Goal: Transaction & Acquisition: Purchase product/service

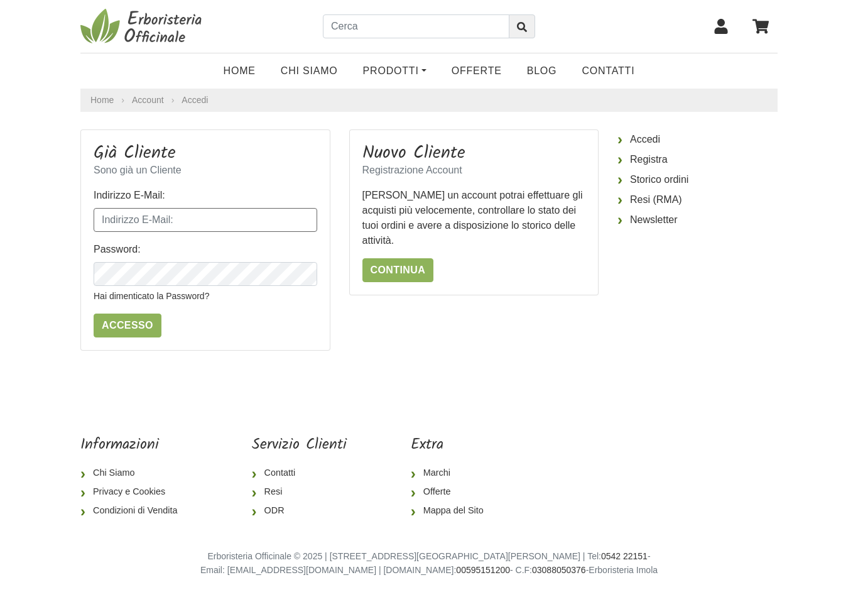
type input "[EMAIL_ADDRESS][DOMAIN_NAME]"
click at [126, 325] on input "Accesso" at bounding box center [128, 326] width 68 height 24
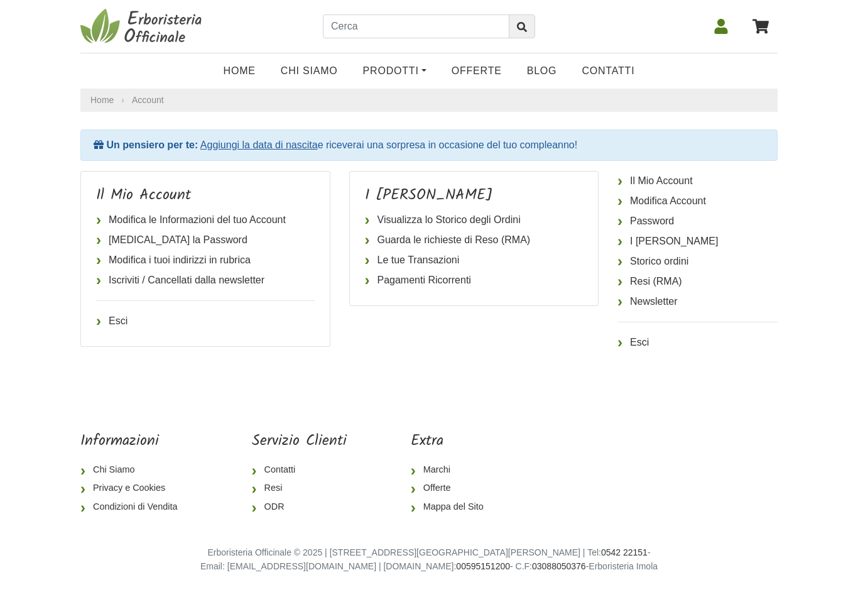
click at [231, 69] on link "Home" at bounding box center [239, 70] width 57 height 25
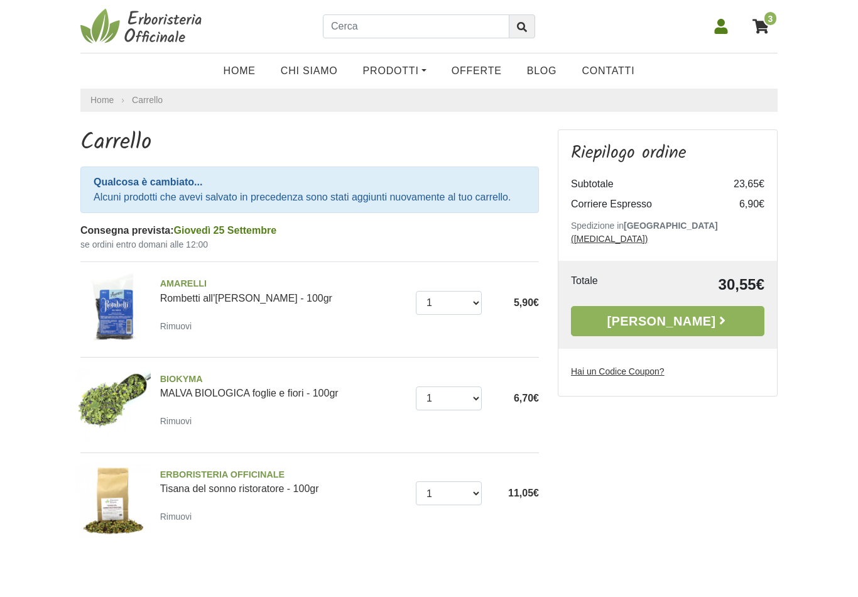
click at [244, 68] on link "Home" at bounding box center [239, 70] width 57 height 25
click at [716, 314] on icon at bounding box center [722, 320] width 13 height 13
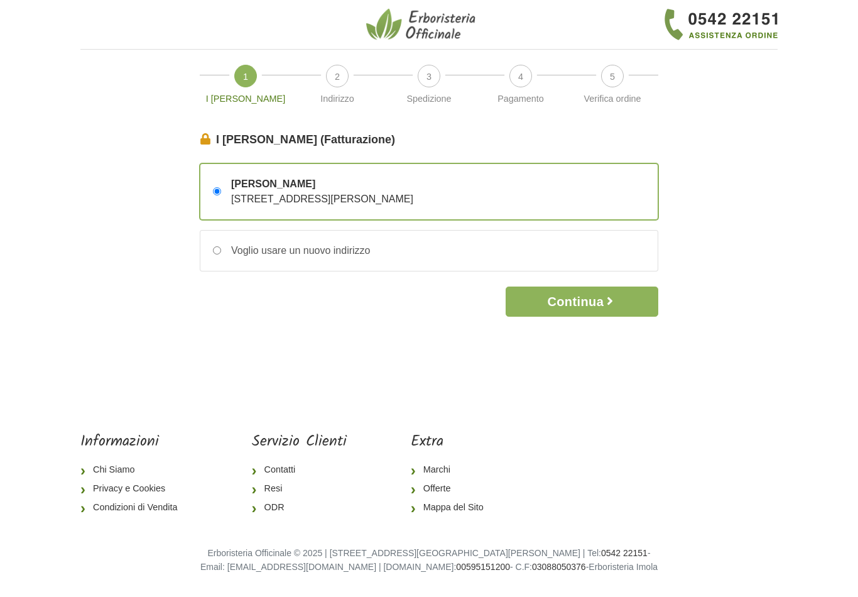
click at [624, 307] on button "Continua" at bounding box center [582, 302] width 153 height 30
click at [613, 304] on icon "button" at bounding box center [610, 301] width 13 height 13
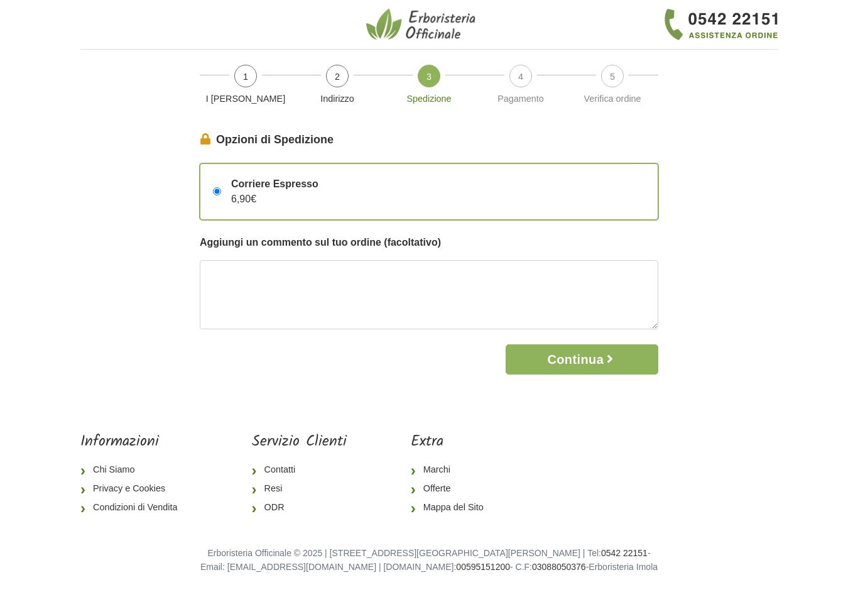
click at [608, 366] on button "Continua" at bounding box center [582, 359] width 153 height 30
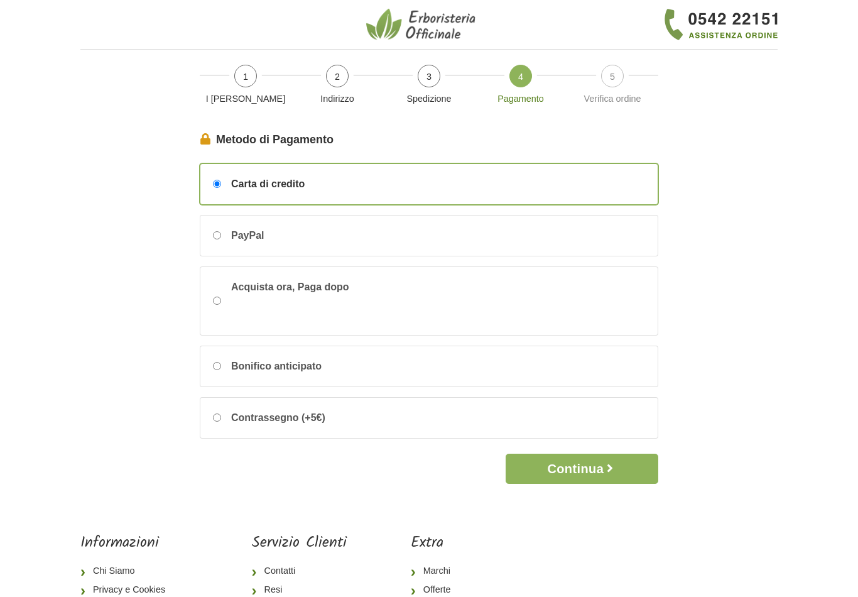
click at [214, 423] on div "Contrassegno (+5€)" at bounding box center [428, 418] width 457 height 40
click at [214, 422] on input "Contrassegno (+5€)" at bounding box center [217, 417] width 8 height 8
radio input "true"
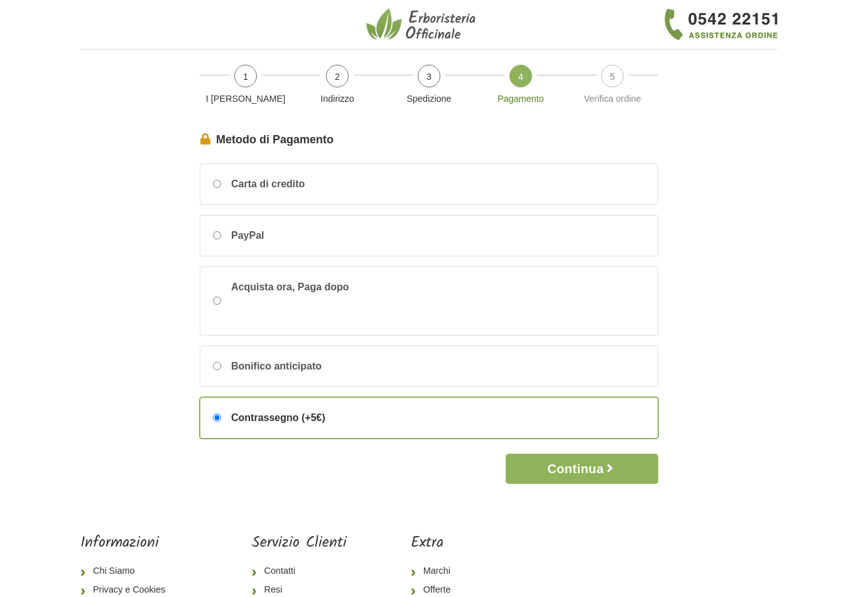
click at [598, 471] on button "Continua" at bounding box center [582, 469] width 153 height 30
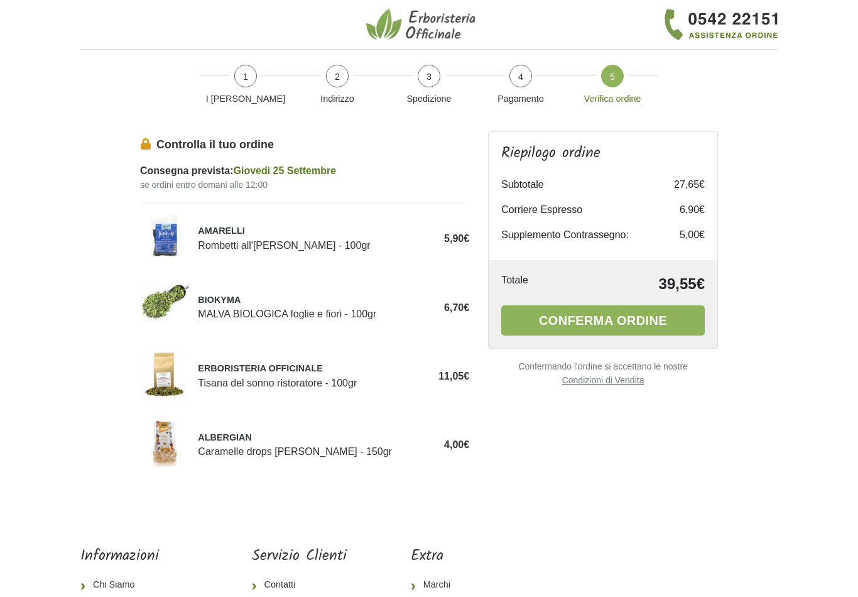
click at [626, 320] on button "Conferma ordine" at bounding box center [603, 320] width 204 height 30
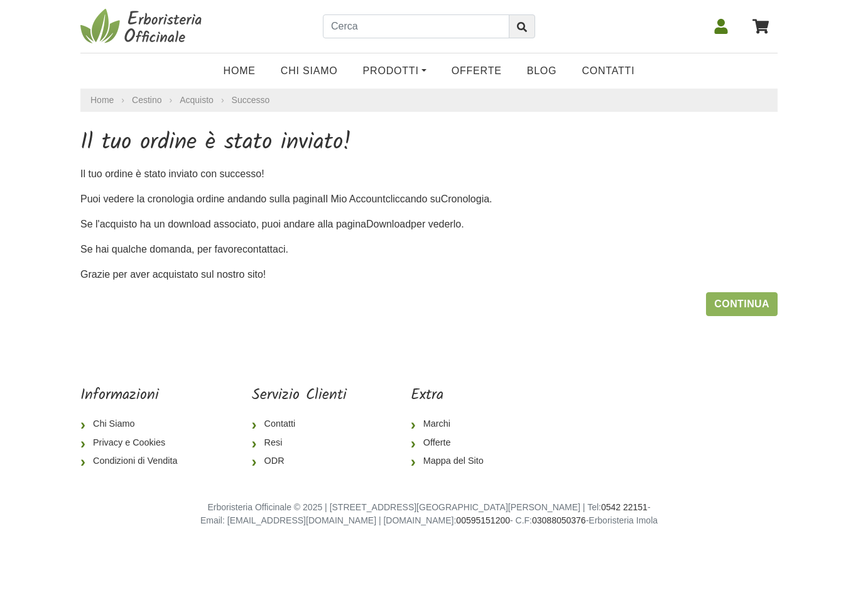
click at [755, 302] on link "Continua" at bounding box center [742, 304] width 72 height 24
